Goal: Task Accomplishment & Management: Manage account settings

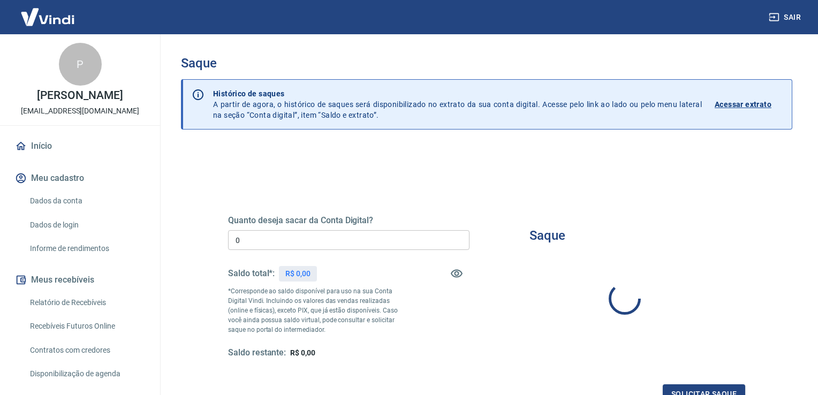
type input "R$ 0,00"
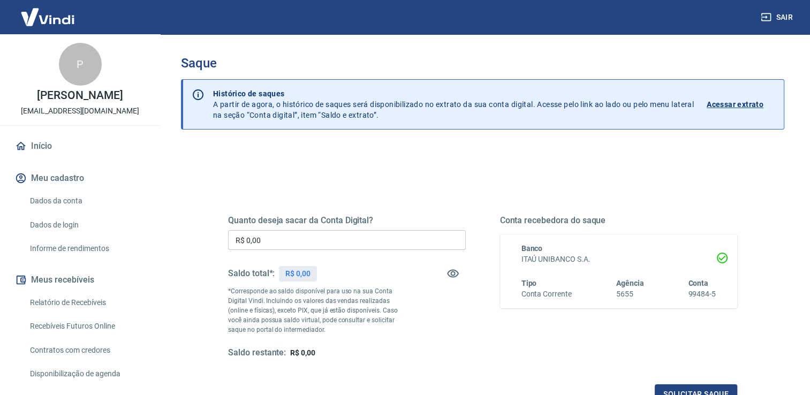
click at [256, 87] on div "Histórico de saques A partir de agora, o histórico de saques será disponibiliza…" at bounding box center [493, 104] width 579 height 49
click at [40, 157] on link "Início" at bounding box center [80, 146] width 134 height 24
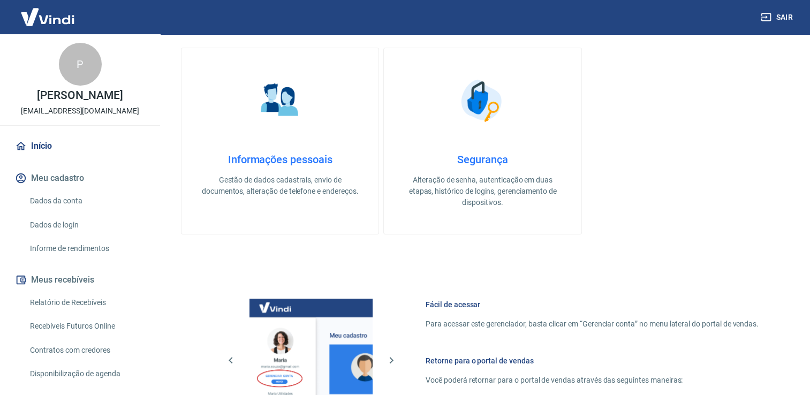
scroll to position [174, 0]
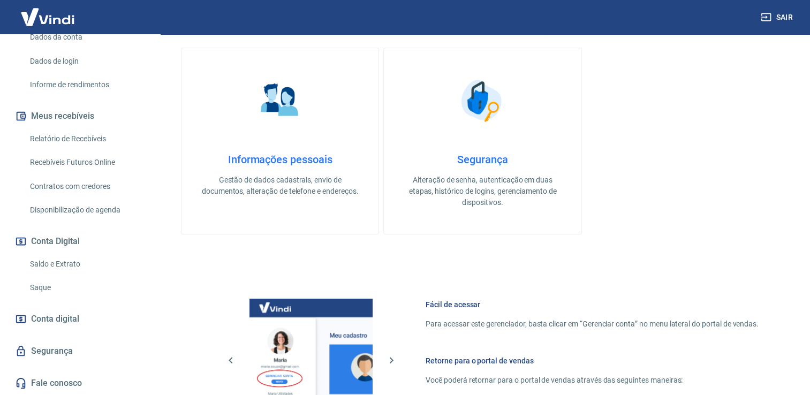
click at [65, 136] on link "Relatório de Recebíveis" at bounding box center [86, 139] width 121 height 22
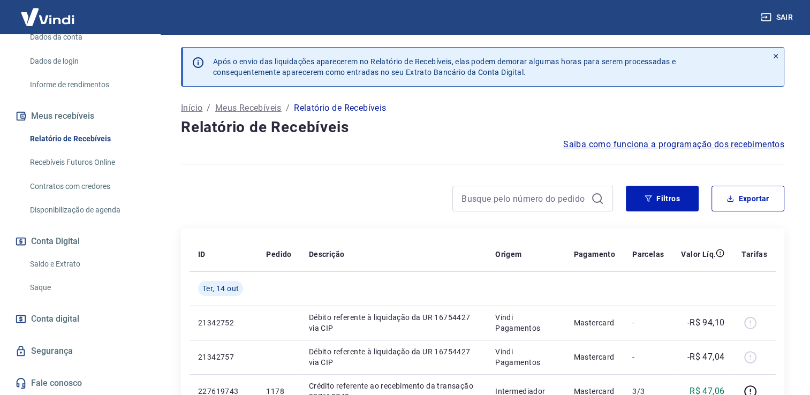
scroll to position [107, 0]
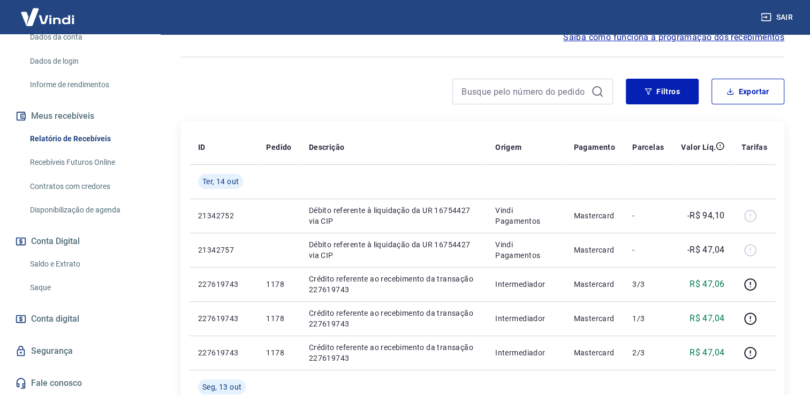
click at [77, 324] on span "Conta digital" at bounding box center [55, 318] width 48 height 15
